Goal: Information Seeking & Learning: Learn about a topic

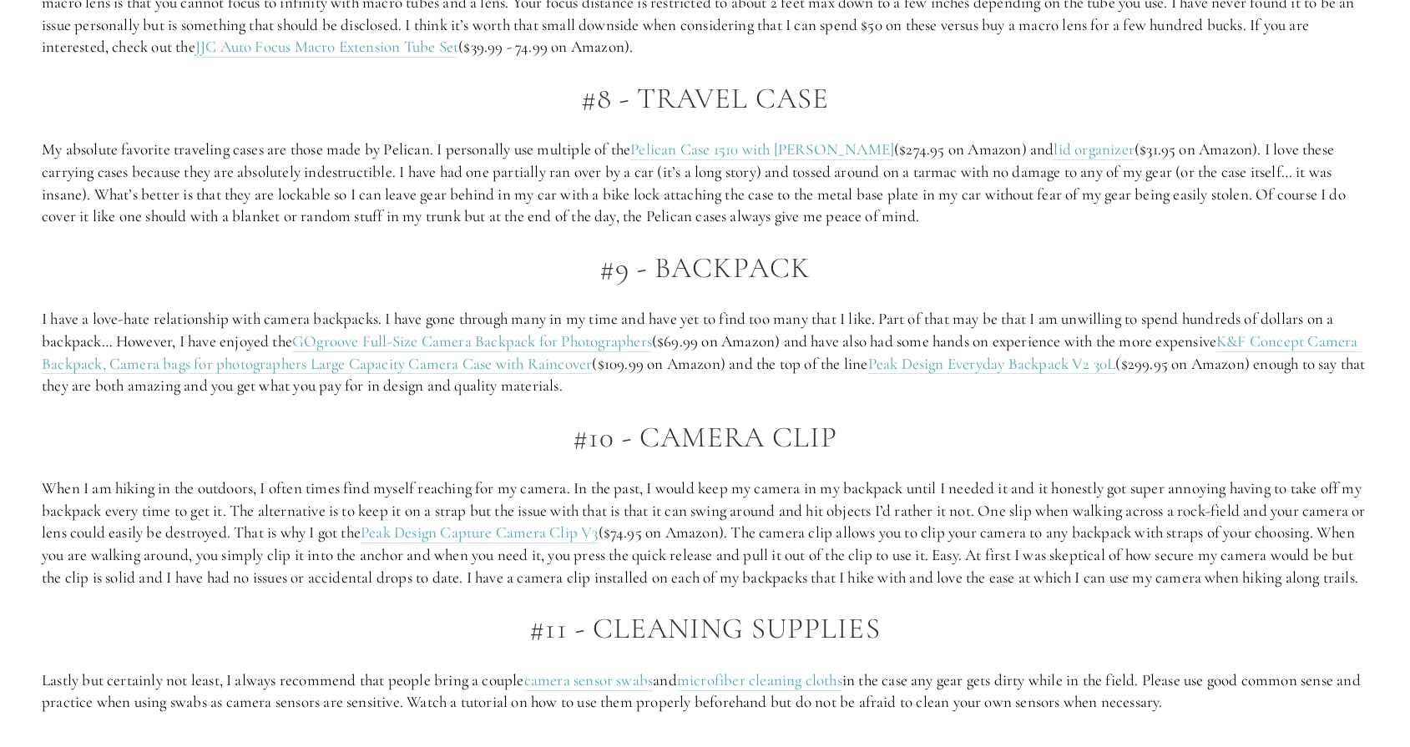
scroll to position [3969, 0]
drag, startPoint x: 304, startPoint y: 550, endPoint x: 199, endPoint y: 398, distance: 184.7
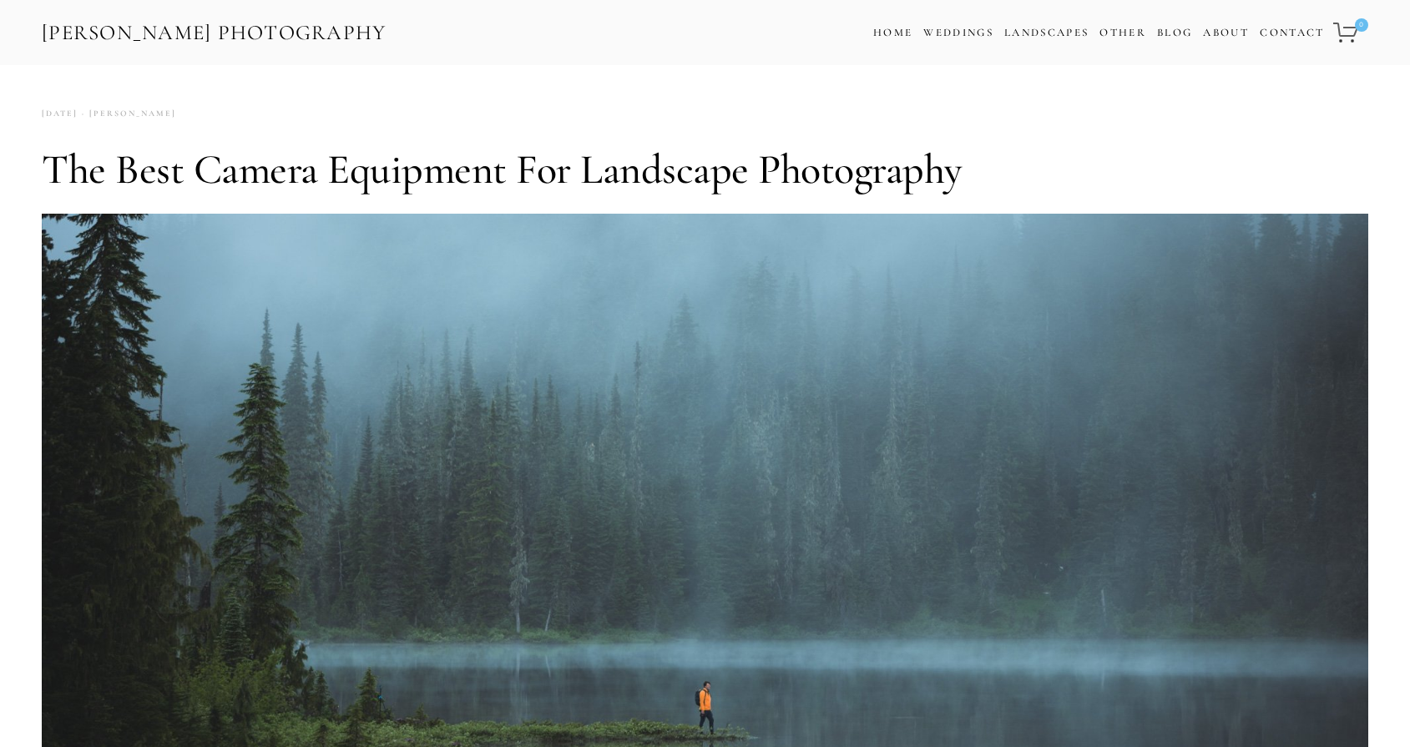
scroll to position [0, 0]
click at [1168, 37] on link "Blog" at bounding box center [1174, 33] width 35 height 24
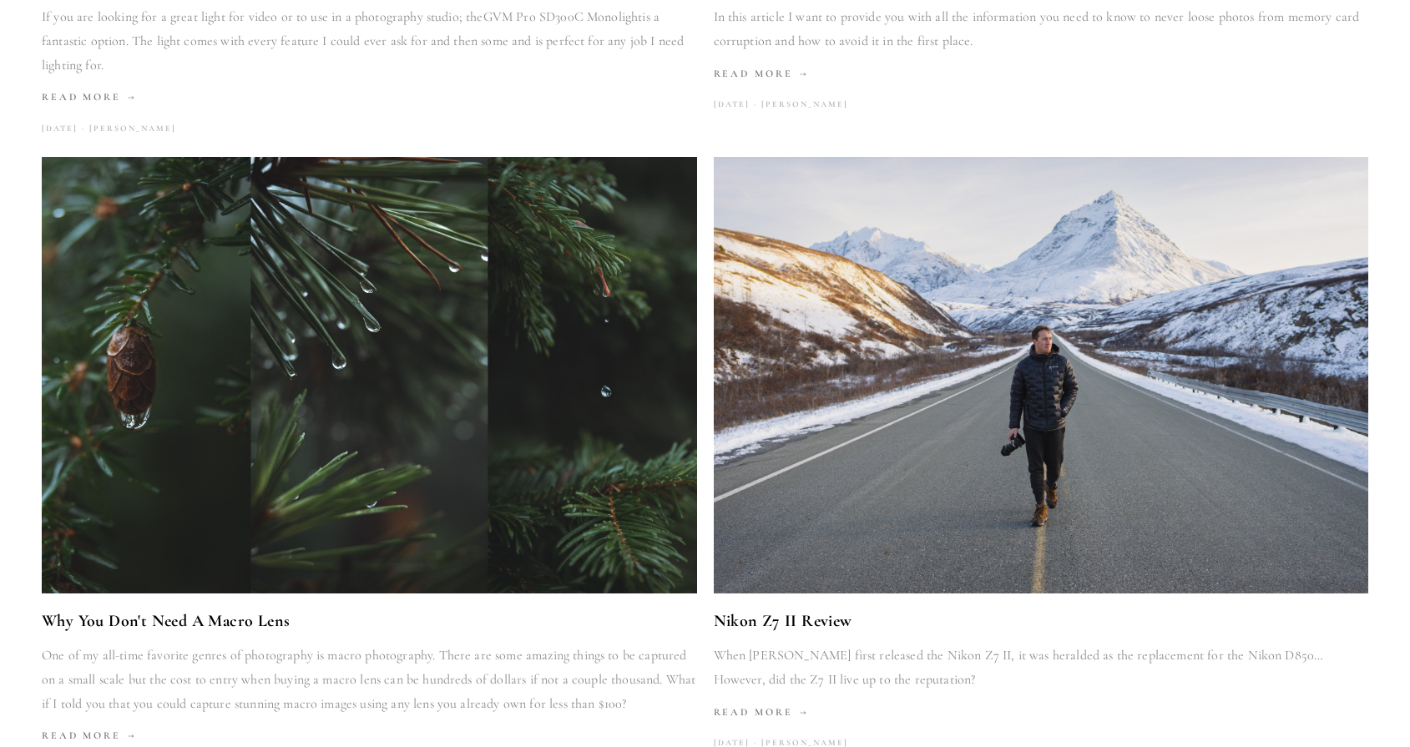
scroll to position [827, 0]
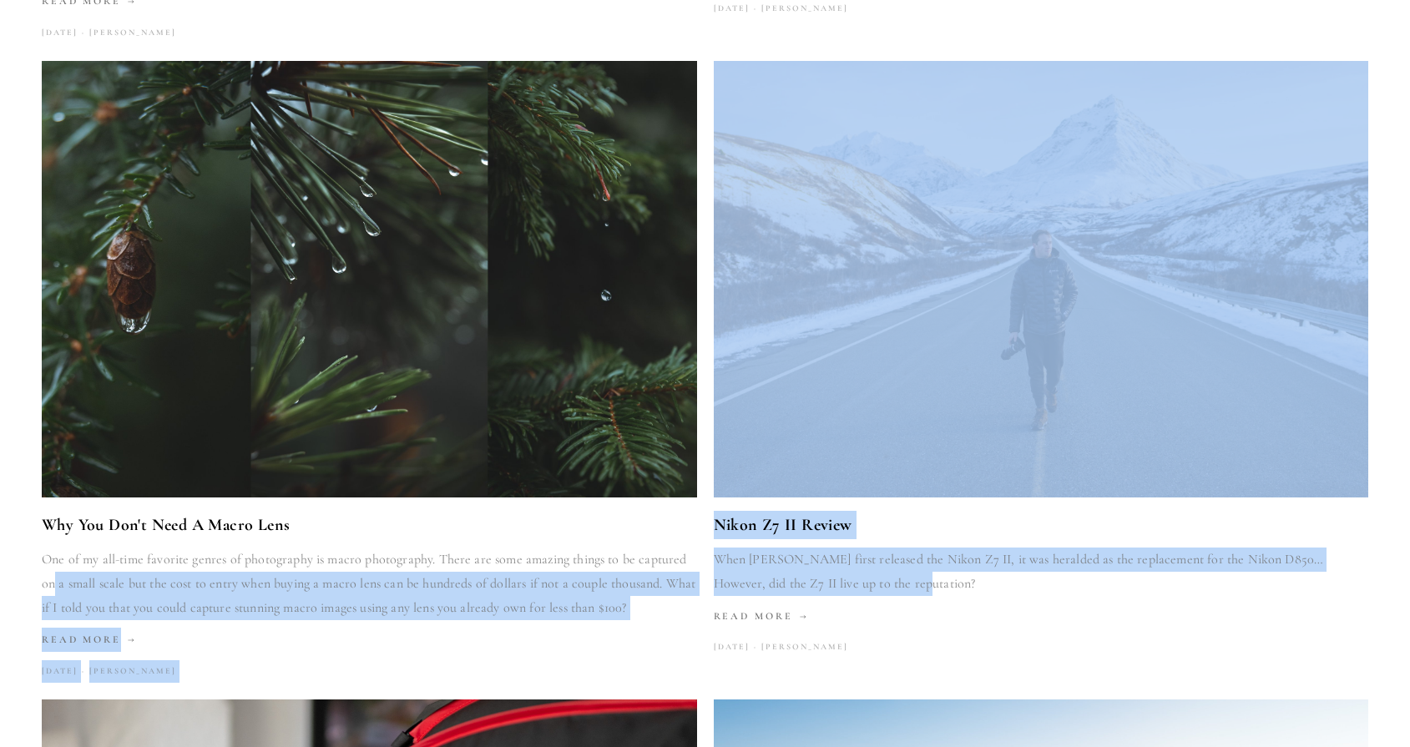
drag, startPoint x: 872, startPoint y: 577, endPoint x: 697, endPoint y: 547, distance: 178.0
click at [902, 604] on link "Read More" at bounding box center [1041, 616] width 655 height 24
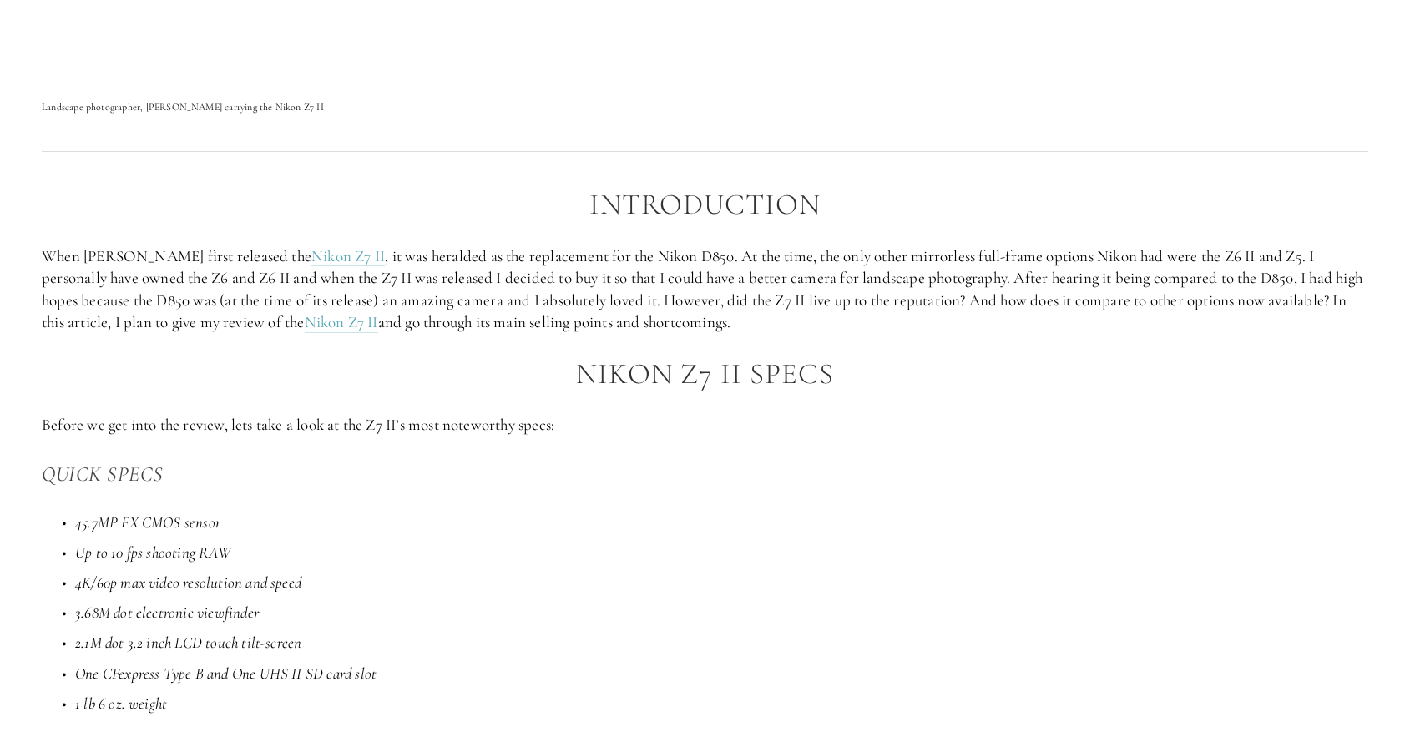
scroll to position [880, 0]
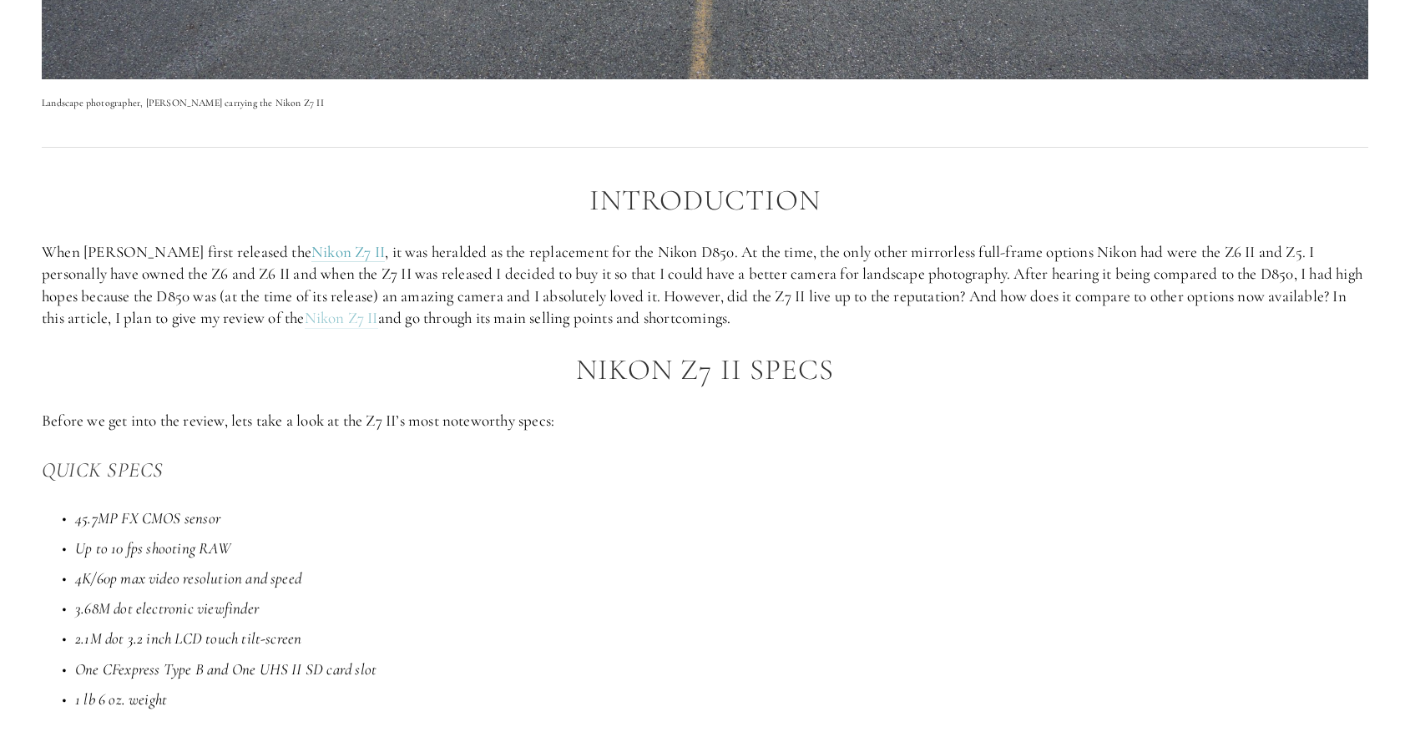
click at [305, 317] on link "Nikon Z7 II" at bounding box center [341, 318] width 73 height 21
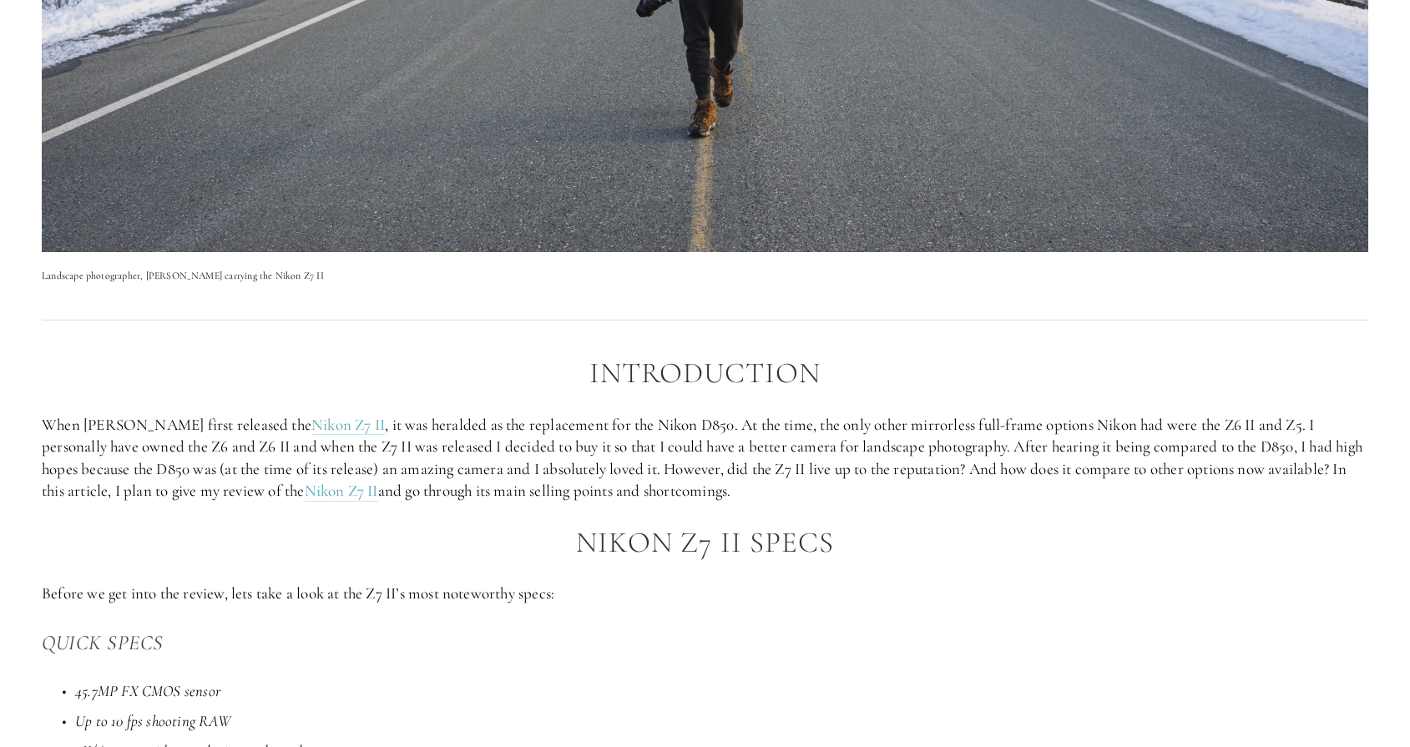
scroll to position [731, 0]
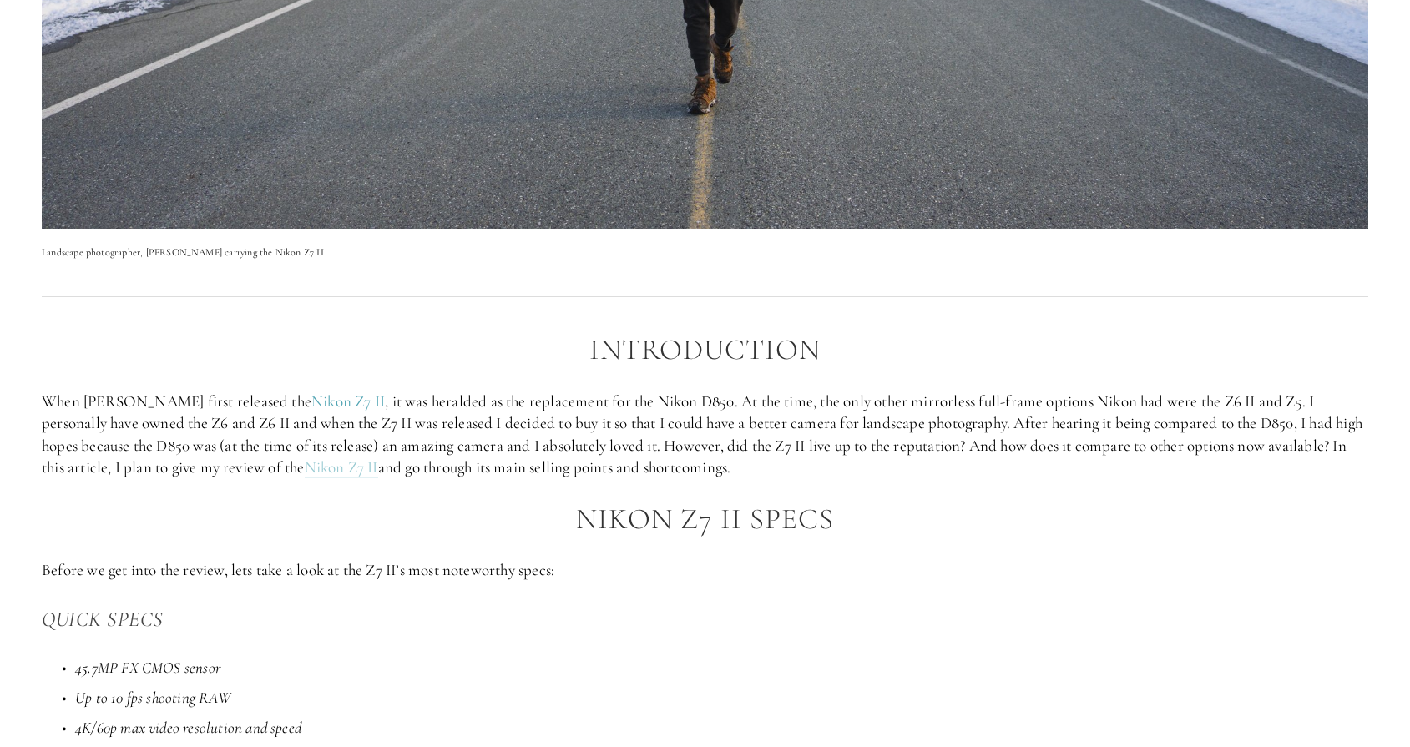
click at [325, 465] on link "Nikon Z7 II" at bounding box center [341, 467] width 73 height 21
drag, startPoint x: 581, startPoint y: 514, endPoint x: 739, endPoint y: 516, distance: 158.6
click at [739, 516] on h2 "Nikon Z7 II Specs" at bounding box center [705, 519] width 1326 height 33
copy h2 "Nikon Z7 II"
click at [344, 409] on p "When [PERSON_NAME] first released the Nikon Z7 II , it was heralded as the repl…" at bounding box center [705, 435] width 1326 height 88
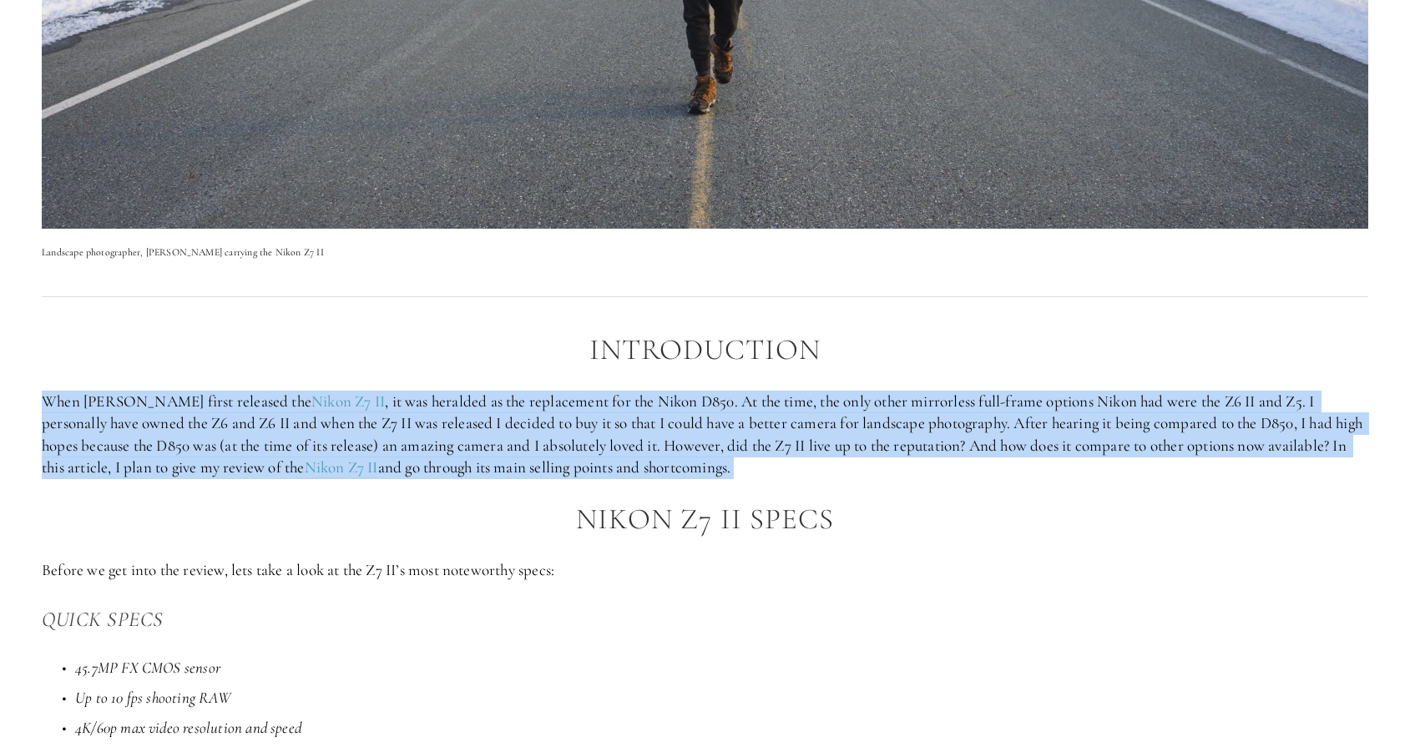
drag, startPoint x: 488, startPoint y: 497, endPoint x: 489, endPoint y: 387, distance: 110.2
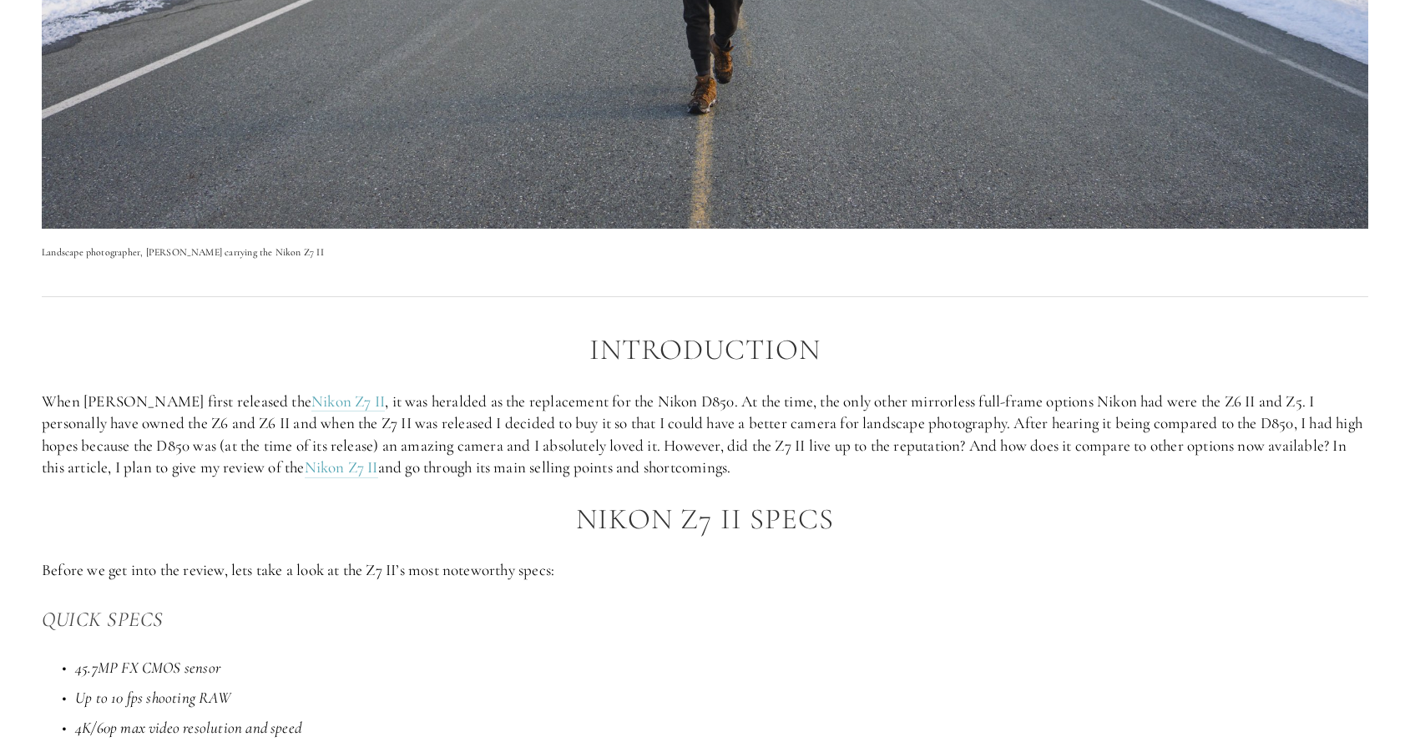
click at [794, 504] on h2 "Nikon Z7 II Specs" at bounding box center [705, 519] width 1326 height 33
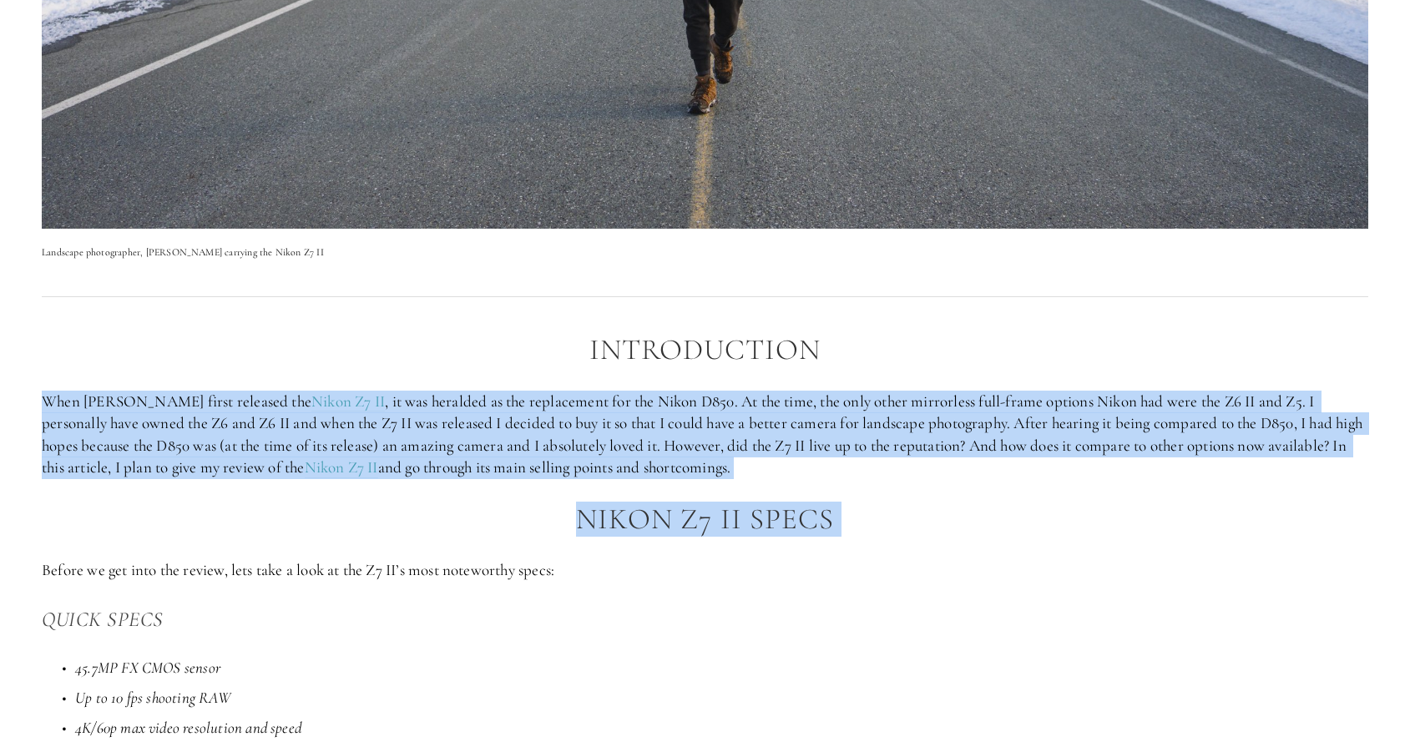
drag, startPoint x: 902, startPoint y: 535, endPoint x: 674, endPoint y: 372, distance: 280.0
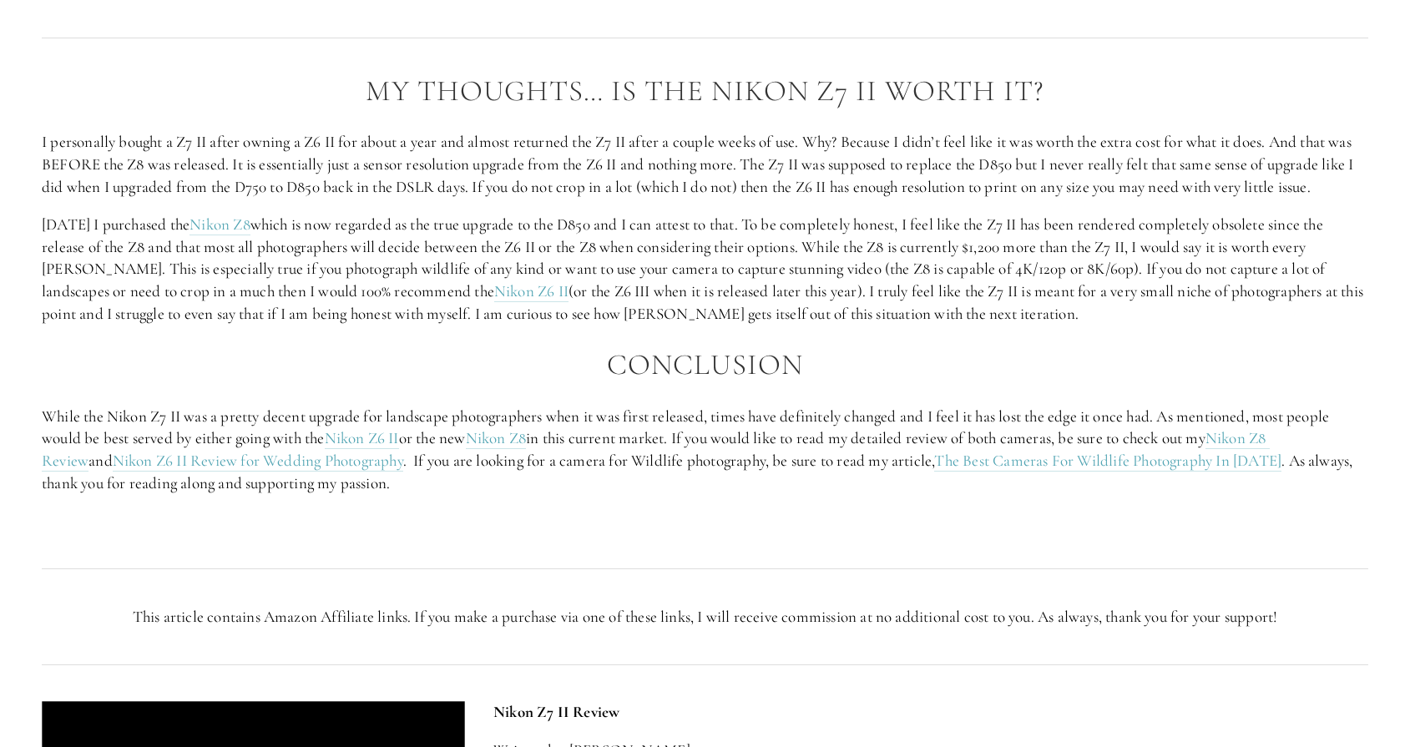
scroll to position [3110, 0]
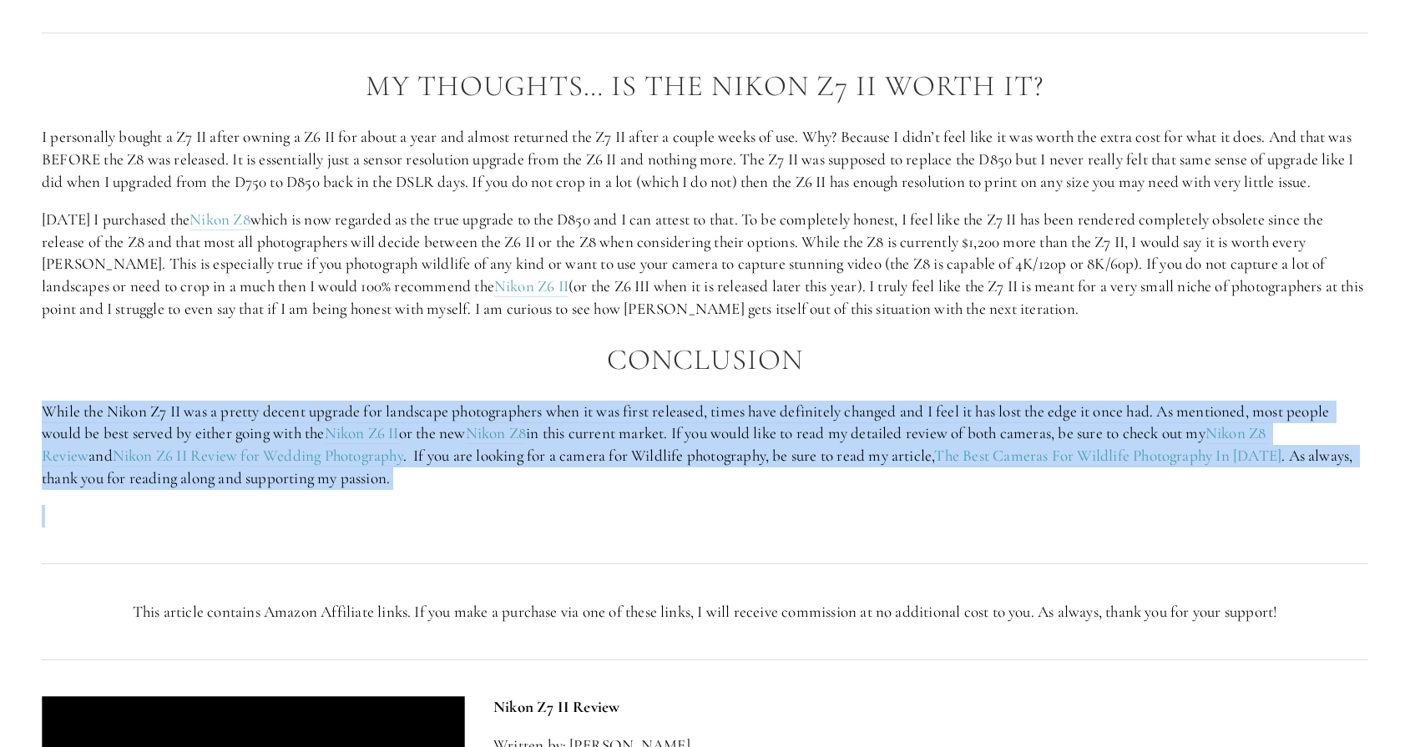
drag, startPoint x: 139, startPoint y: 392, endPoint x: 396, endPoint y: 492, distance: 275.6
click at [396, 492] on div "My Thoughts… Is The Nikon Z7 II Worth It? I personally bought a Z7 II after own…" at bounding box center [705, 298] width 1326 height 457
drag, startPoint x: 396, startPoint y: 492, endPoint x: 271, endPoint y: 384, distance: 165.1
click at [271, 384] on div "My Thoughts… Is The Nikon Z7 II Worth It? I personally bought a Z7 II after own…" at bounding box center [705, 298] width 1326 height 457
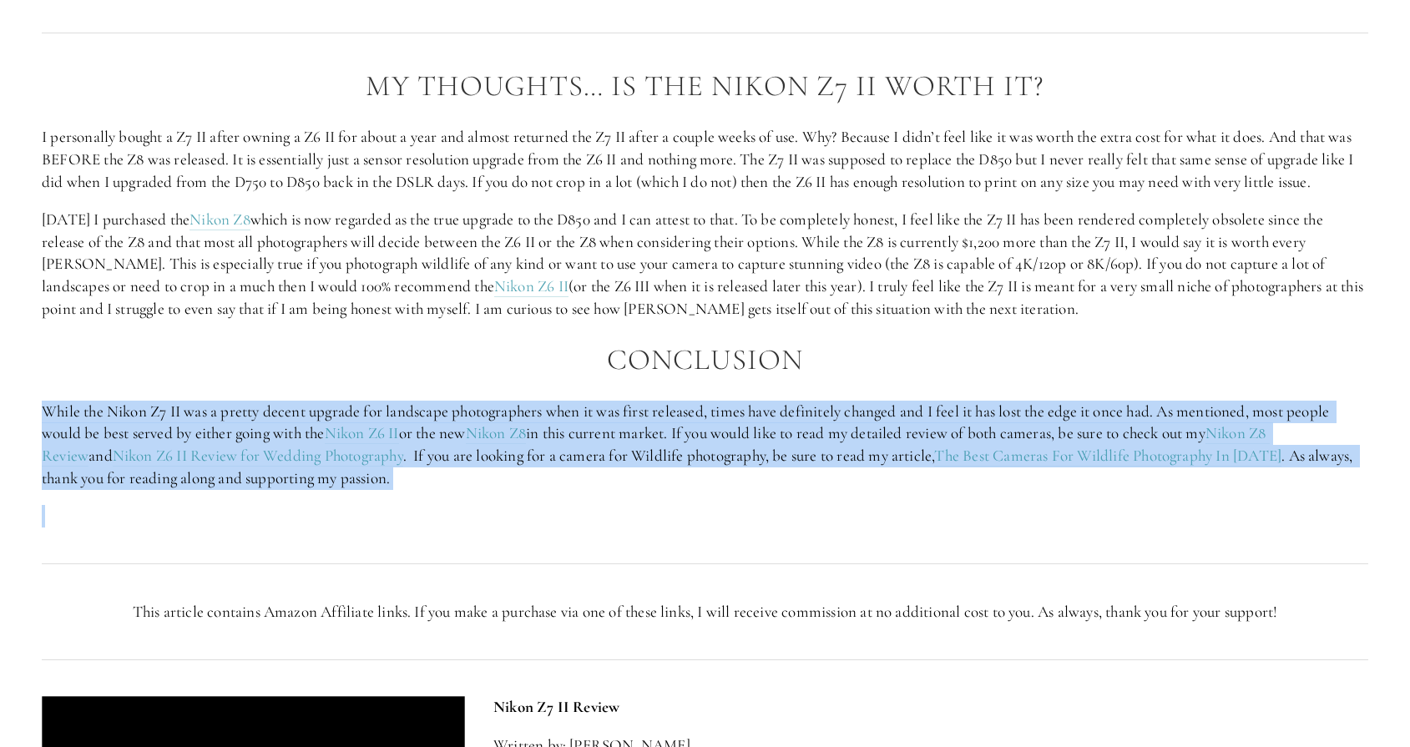
click at [271, 384] on div "My Thoughts… Is The Nikon Z7 II Worth It? I personally bought a Z7 II after own…" at bounding box center [705, 298] width 1326 height 457
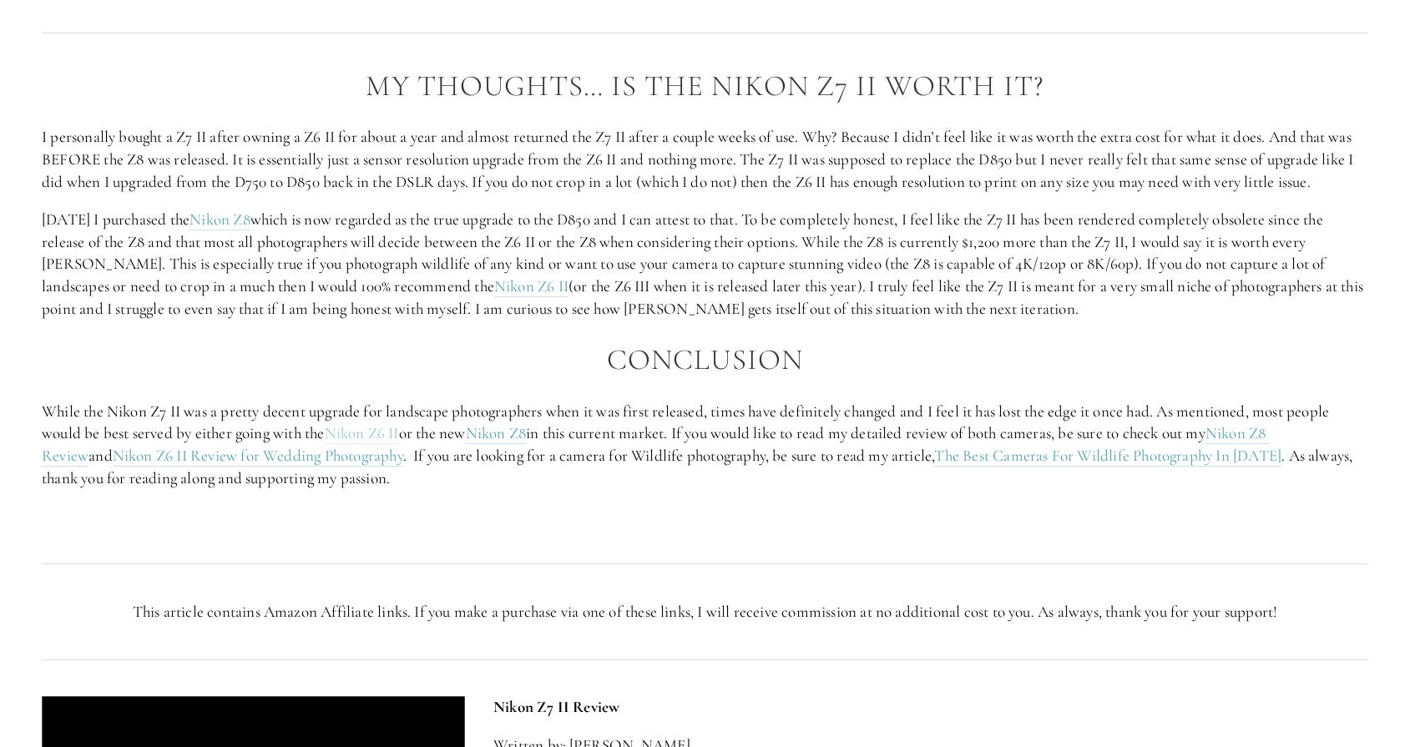
click at [347, 433] on link "Nikon Z6 II" at bounding box center [362, 433] width 74 height 21
